Goal: Task Accomplishment & Management: Use online tool/utility

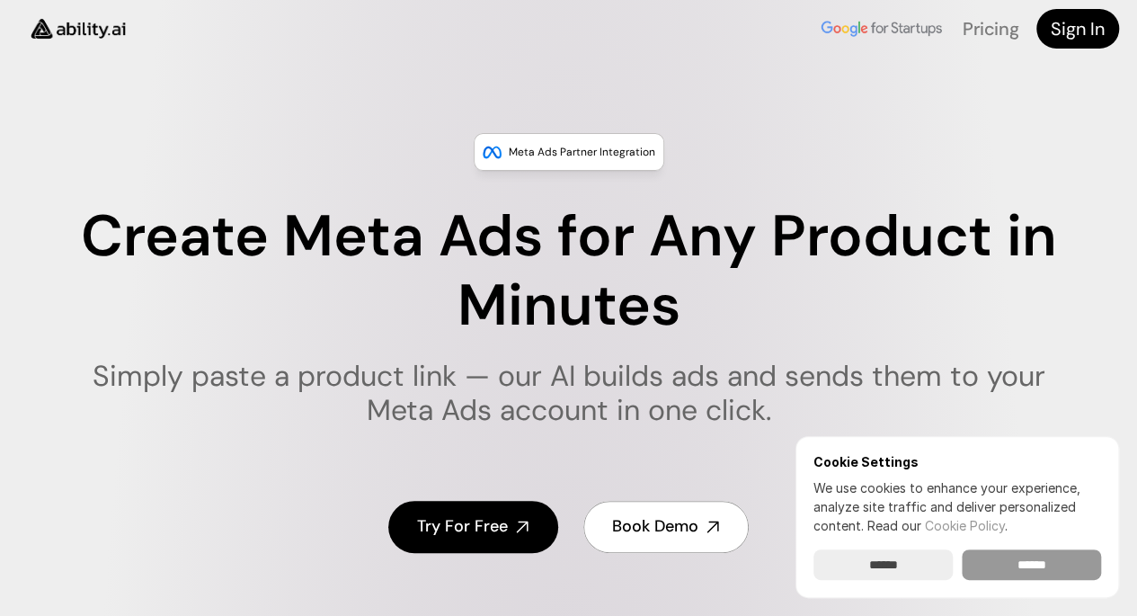
click at [1028, 564] on input "******" at bounding box center [1031, 564] width 139 height 31
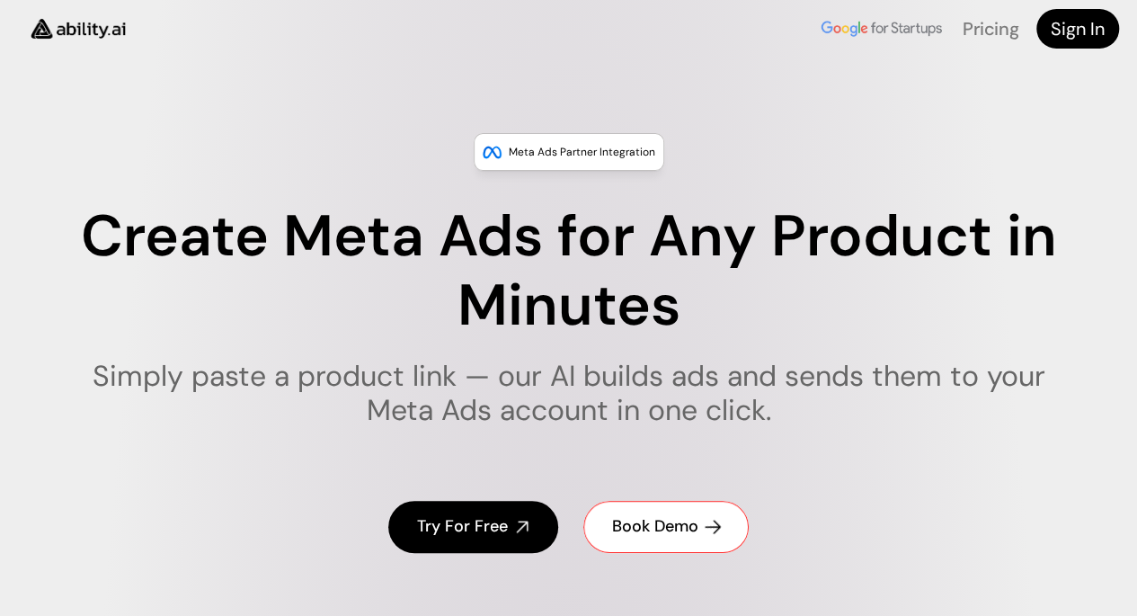
click at [679, 529] on h4 "Book Demo" at bounding box center [655, 526] width 86 height 22
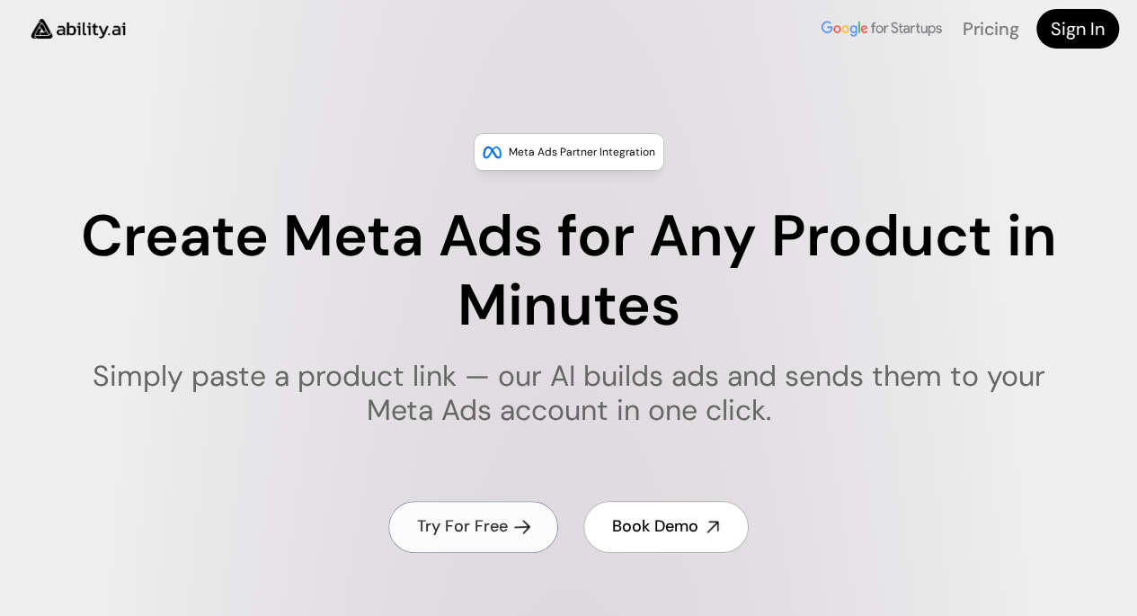
click at [475, 520] on h4 "Try For Free" at bounding box center [462, 526] width 91 height 22
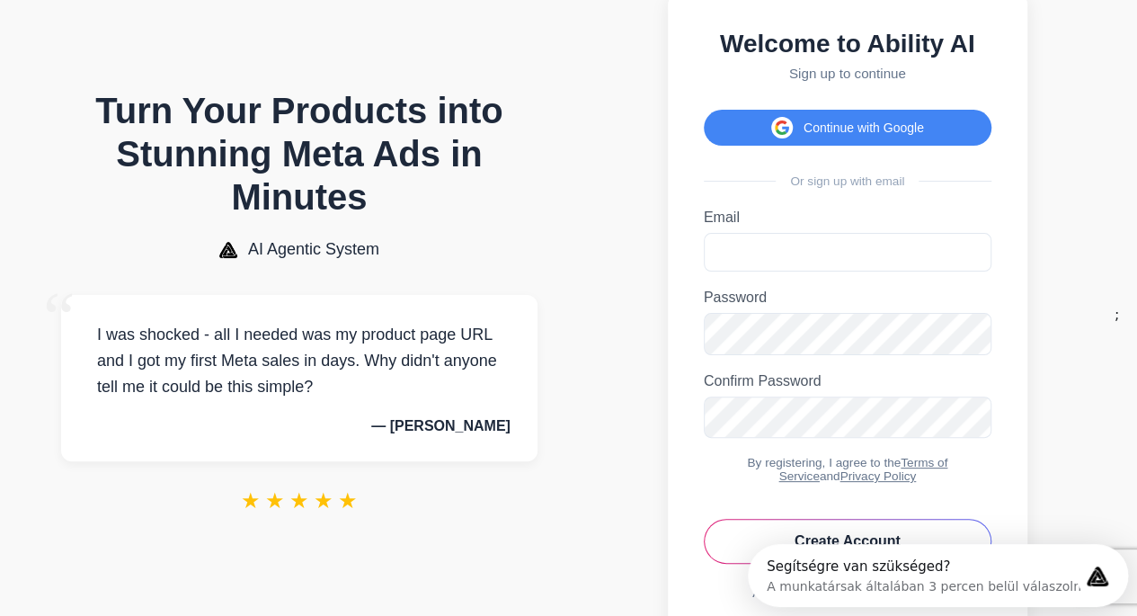
scroll to position [90, 0]
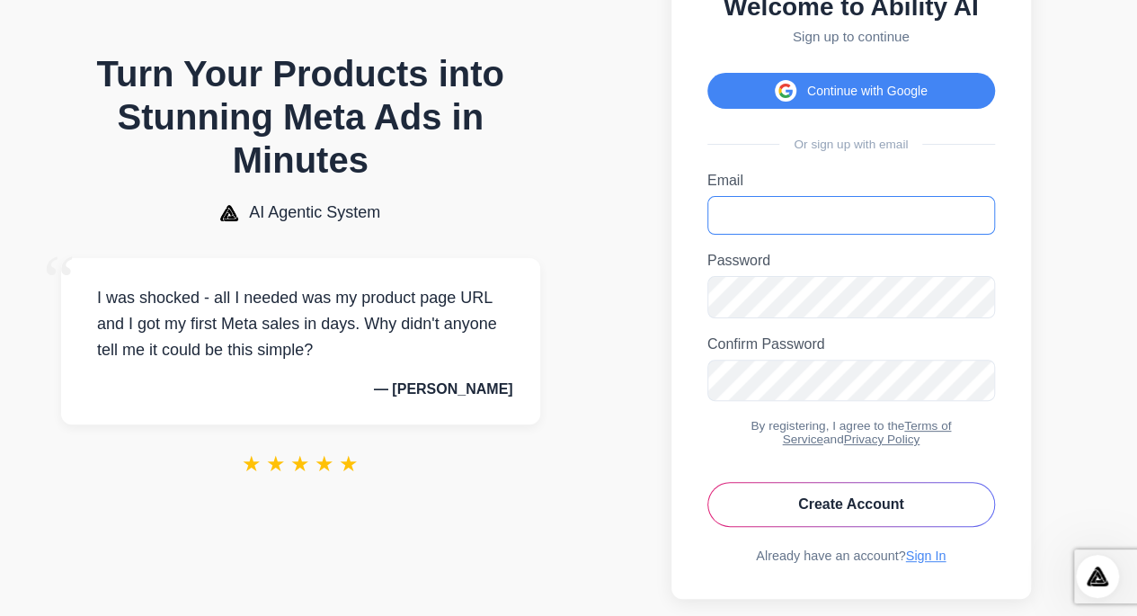
click at [786, 232] on input "Email" at bounding box center [851, 215] width 288 height 39
type input "**********"
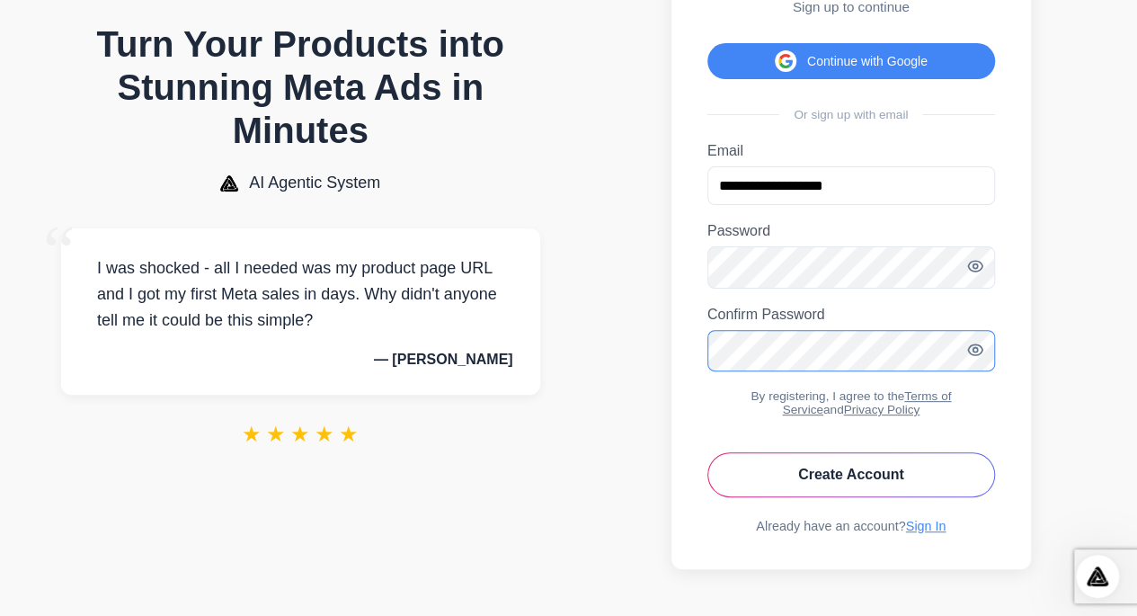
scroll to position [153, 0]
click at [818, 472] on button "Create Account" at bounding box center [851, 474] width 288 height 45
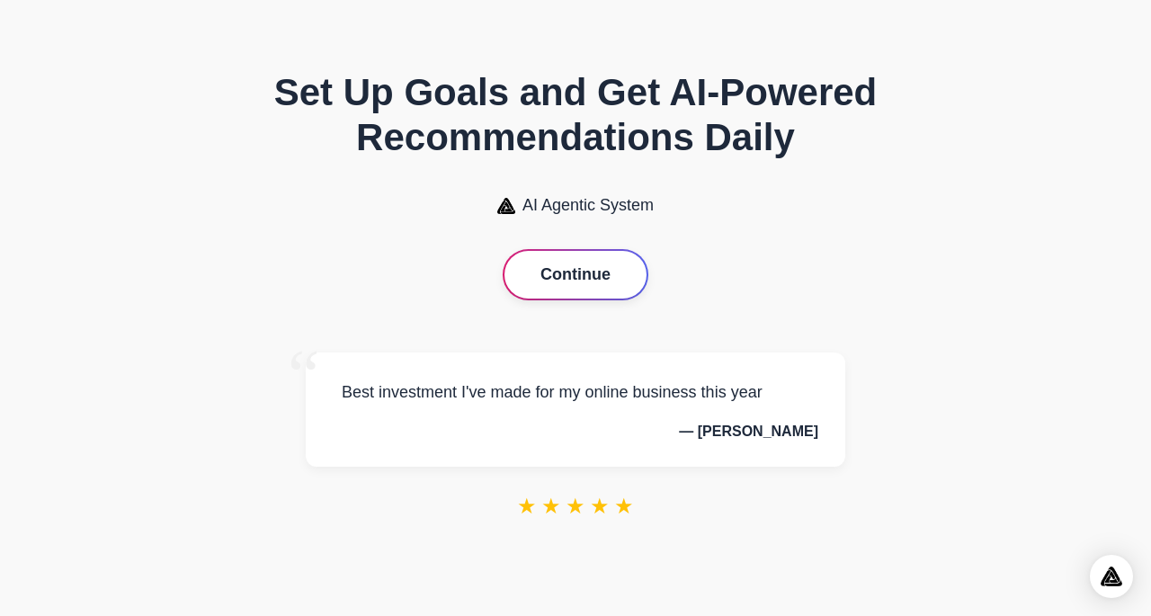
click at [585, 279] on button "Continue" at bounding box center [575, 275] width 142 height 48
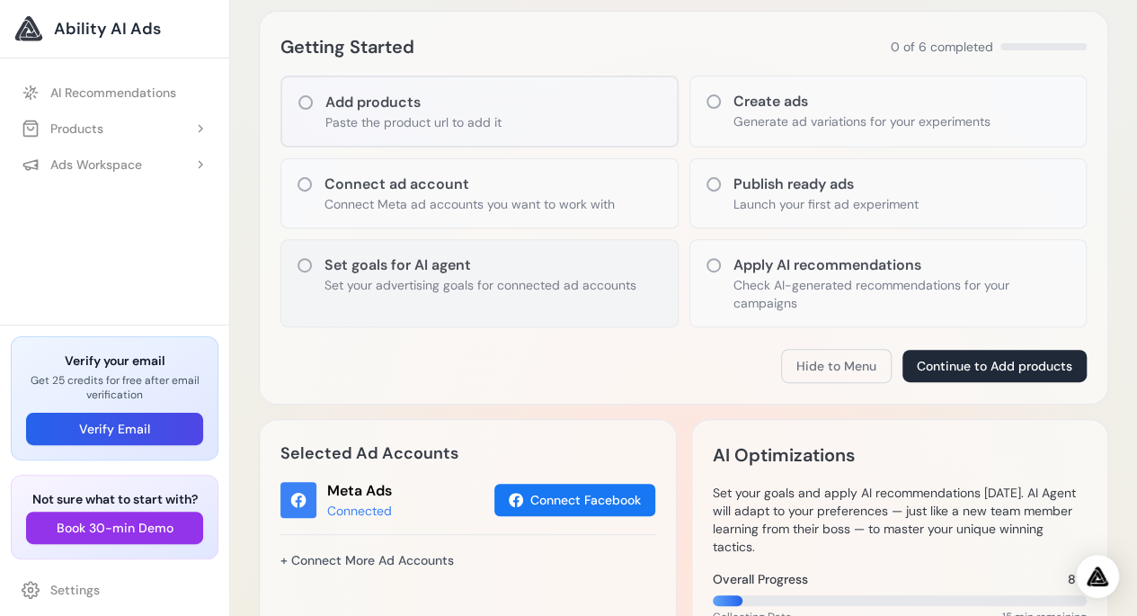
scroll to position [180, 0]
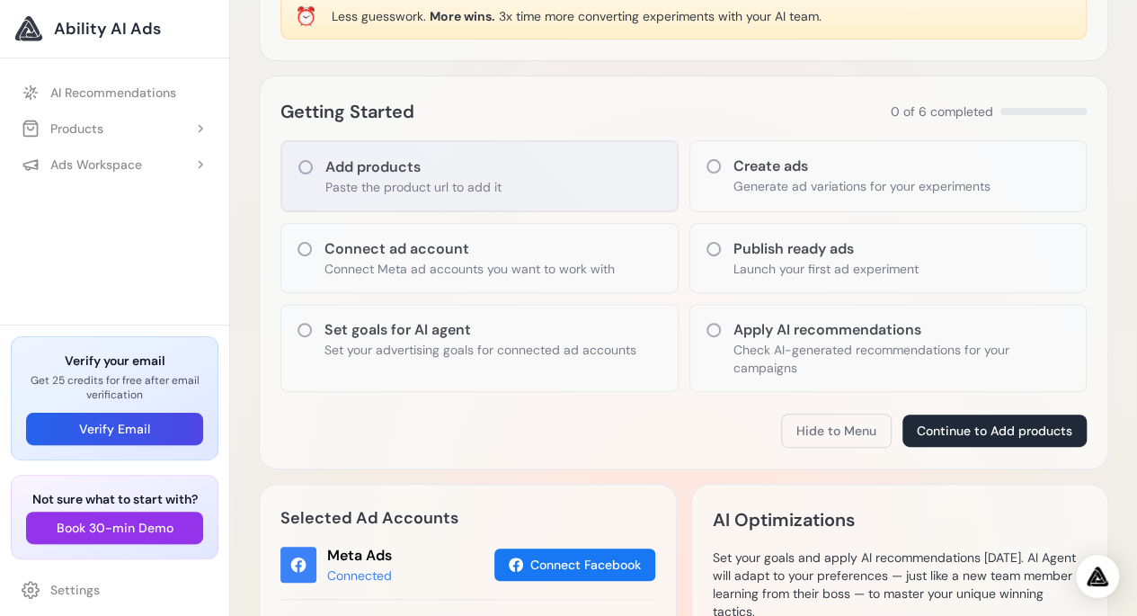
click at [430, 164] on h3 "Add products" at bounding box center [413, 167] width 176 height 22
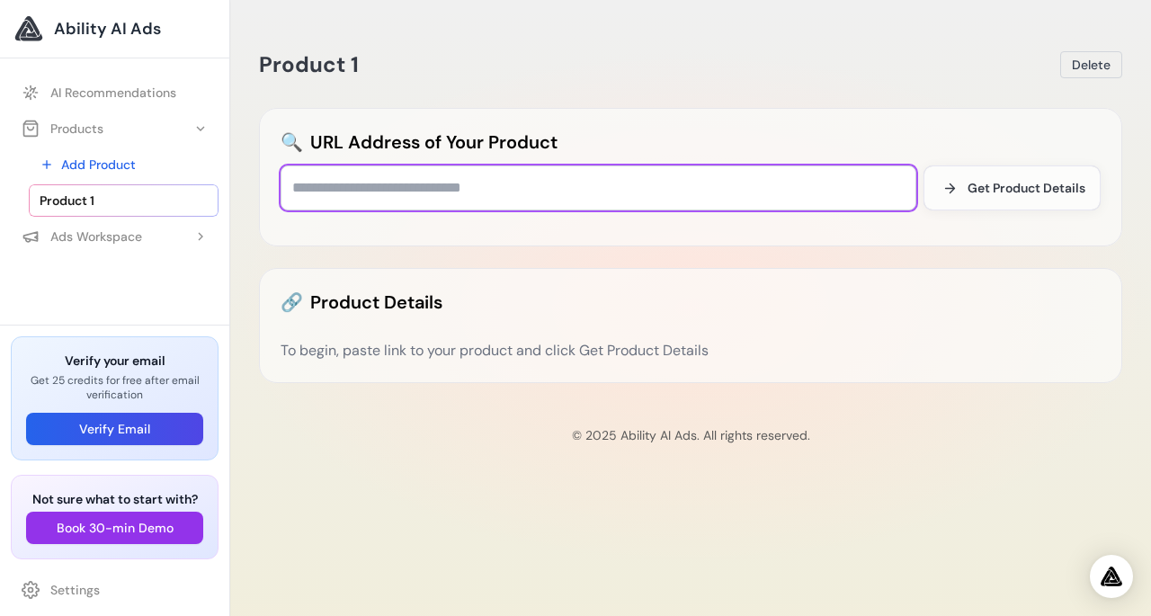
click at [599, 196] on input "text" at bounding box center [597, 187] width 635 height 45
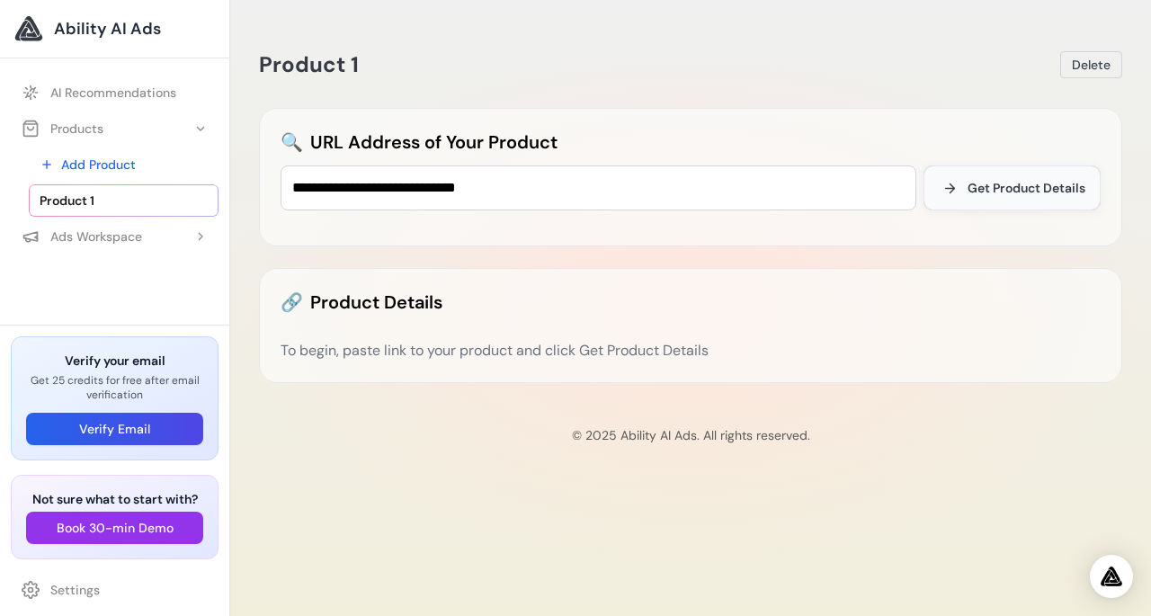
click at [1026, 186] on span "Get Product Details" at bounding box center [1026, 188] width 118 height 18
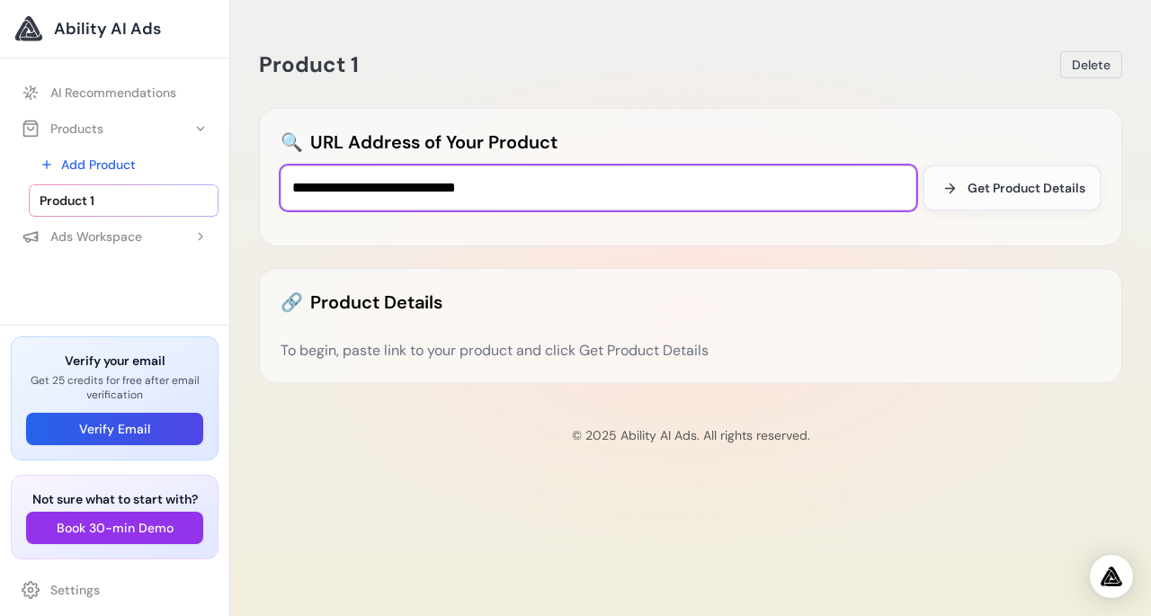
click at [638, 180] on input "**********" at bounding box center [597, 187] width 635 height 45
type input "*"
type input "**********"
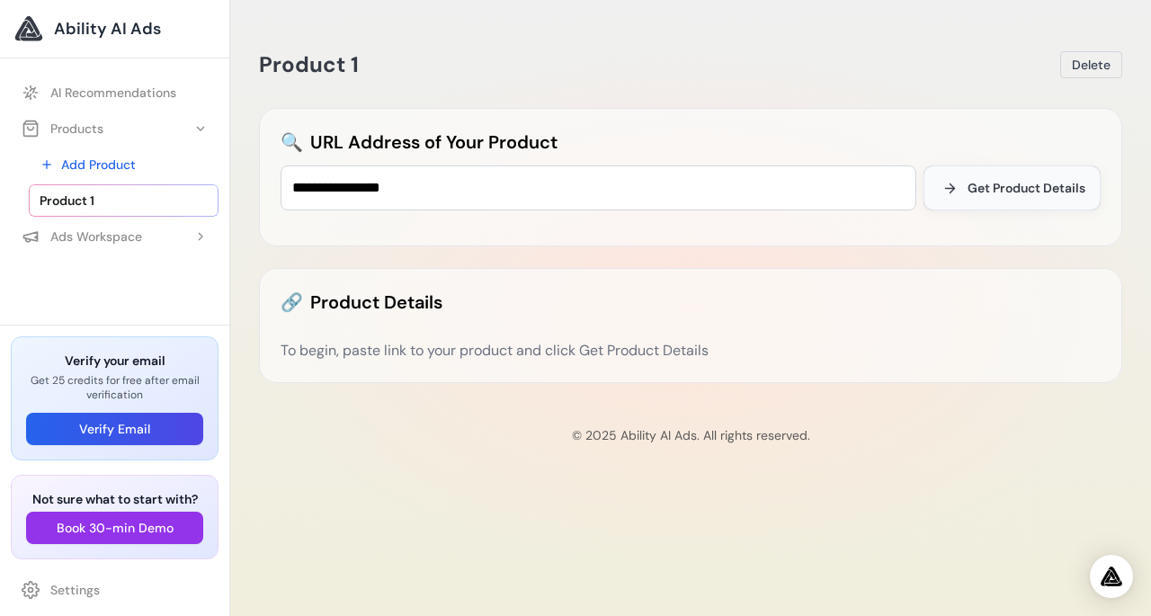
click at [1026, 189] on span "Get Product Details" at bounding box center [1026, 188] width 118 height 18
click at [86, 238] on div "Ads Workspace" at bounding box center [82, 236] width 120 height 18
click at [119, 24] on span "Ability AI Ads" at bounding box center [107, 28] width 107 height 25
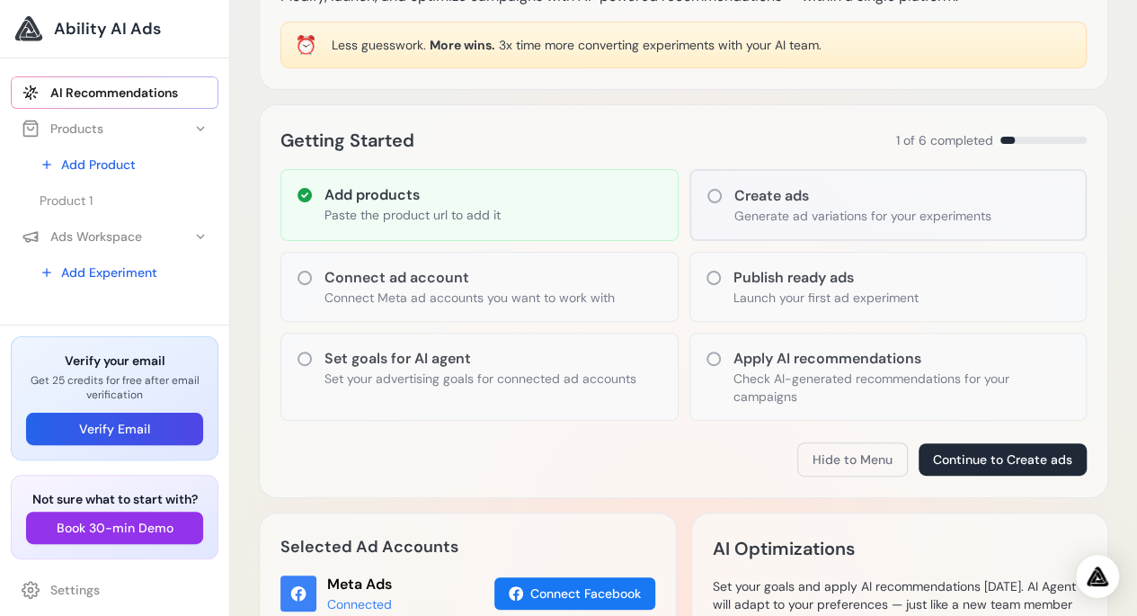
scroll to position [180, 0]
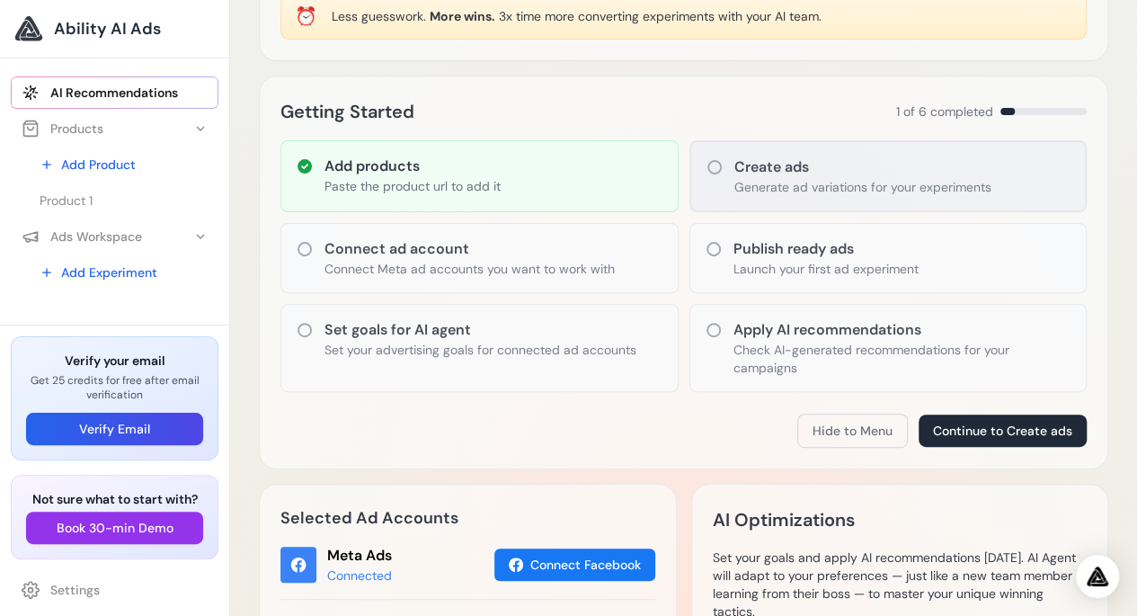
click at [796, 170] on h3 "Create ads" at bounding box center [862, 167] width 257 height 22
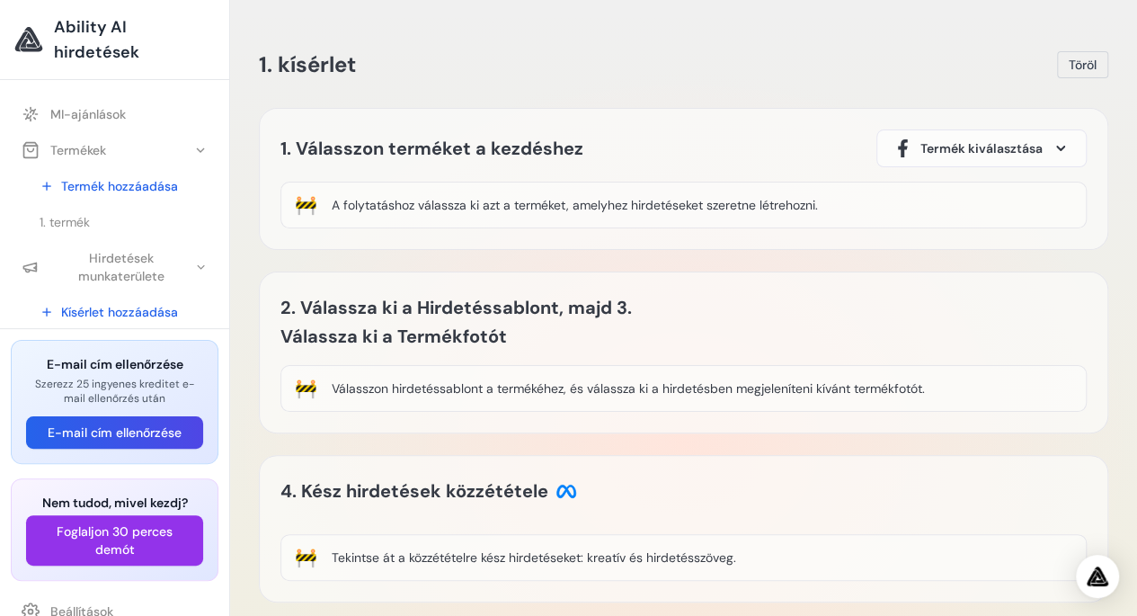
click at [973, 145] on span "Termék kiválasztása" at bounding box center [981, 148] width 122 height 18
click at [925, 201] on div "Product 1" at bounding box center [922, 201] width 61 height 22
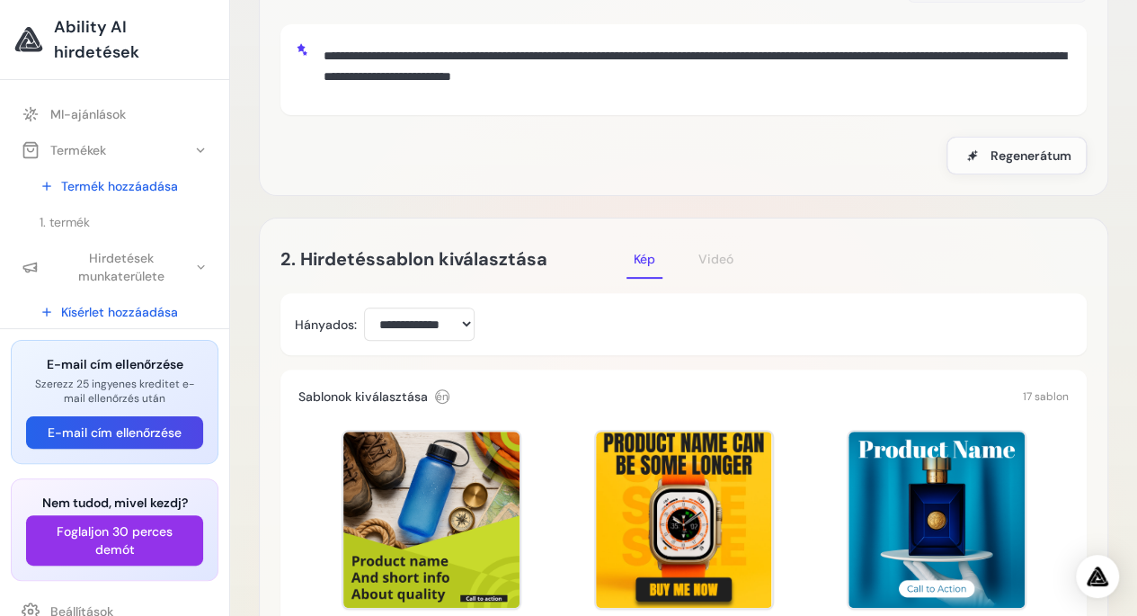
scroll to position [180, 0]
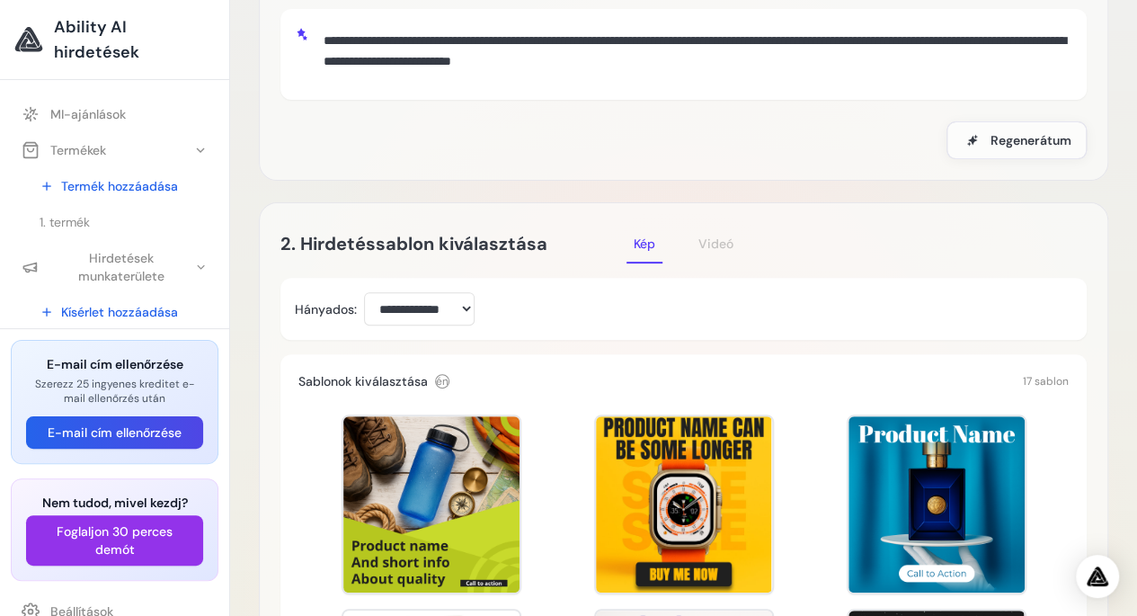
click at [644, 249] on font "Kép" at bounding box center [645, 243] width 22 height 16
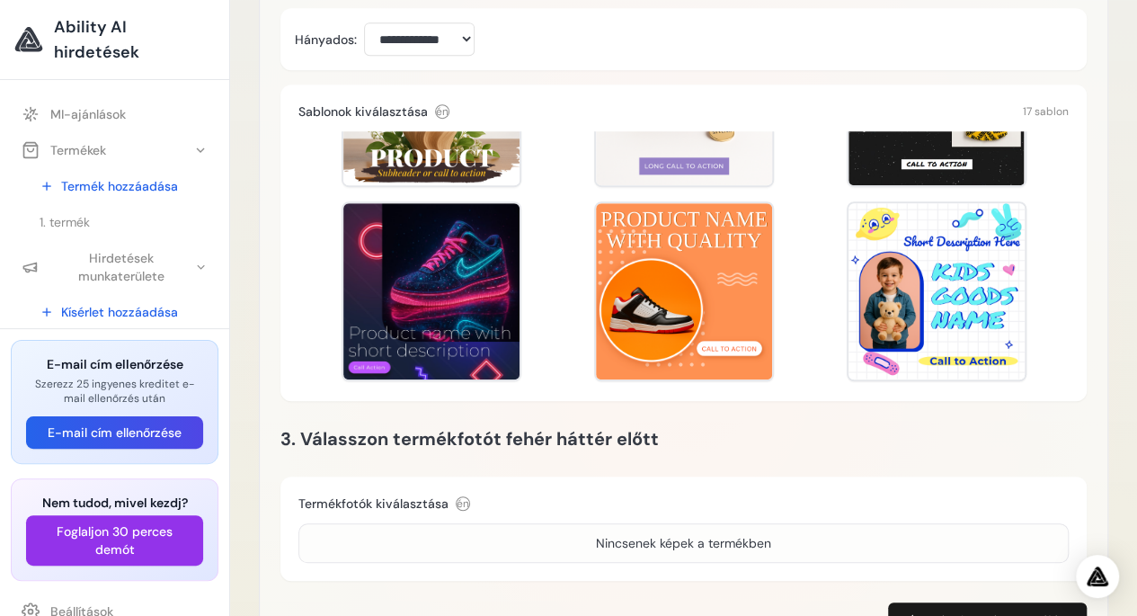
scroll to position [360, 0]
